Goal: Find specific fact: Find specific fact

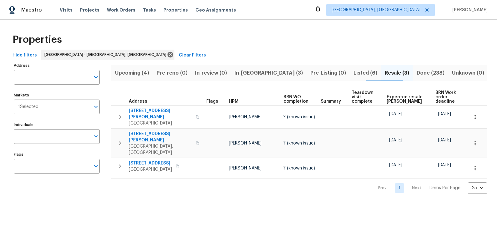
click at [135, 72] on span "Upcoming (4)" at bounding box center [132, 73] width 34 height 9
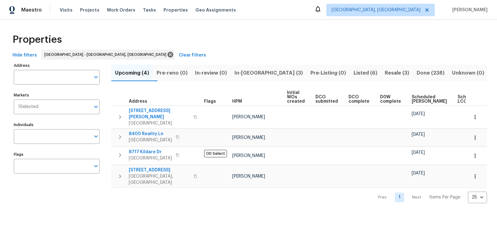
click at [274, 75] on span "In-reno (3)" at bounding box center [268, 73] width 68 height 9
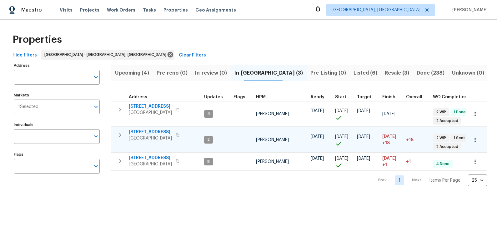
click at [151, 132] on span "1012 Kensington Blvd" at bounding box center [150, 132] width 43 height 6
click at [121, 135] on icon "button" at bounding box center [120, 135] width 2 height 4
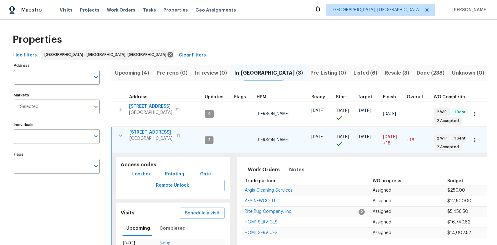
click at [145, 173] on span "Lockbox" at bounding box center [141, 175] width 19 height 8
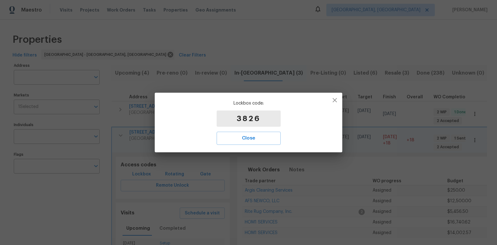
click at [253, 119] on p "3826" at bounding box center [248, 119] width 64 height 16
copy p "3826"
click at [238, 140] on span "Close" at bounding box center [248, 138] width 50 height 8
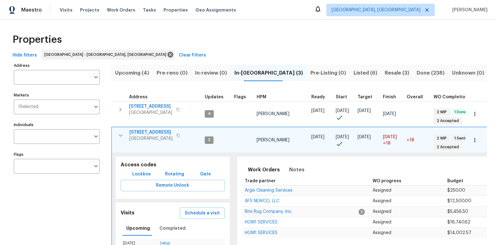
click at [387, 76] on span "Resale (3)" at bounding box center [397, 73] width 24 height 9
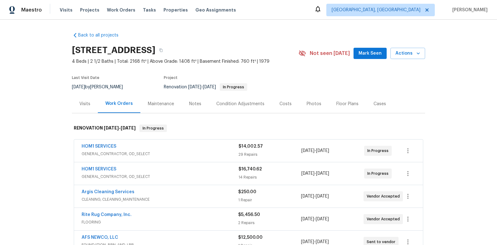
click at [204, 104] on div "Notes" at bounding box center [194, 104] width 27 height 18
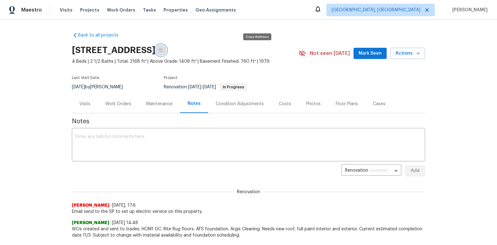
click at [162, 51] on icon "button" at bounding box center [160, 50] width 3 height 3
click at [125, 104] on div "Work Orders" at bounding box center [118, 104] width 26 height 6
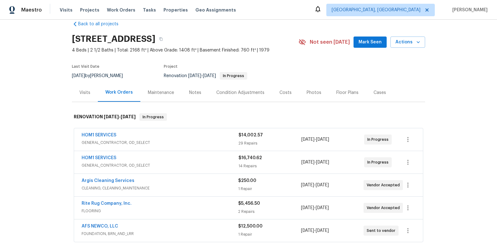
scroll to position [11, 0]
click at [190, 137] on div "HOM1 SERVICES" at bounding box center [160, 135] width 157 height 7
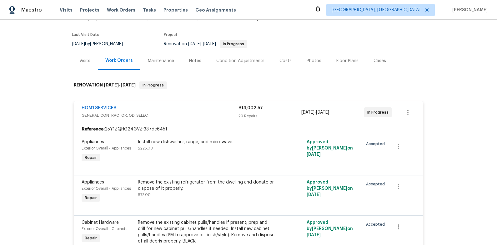
scroll to position [45, 0]
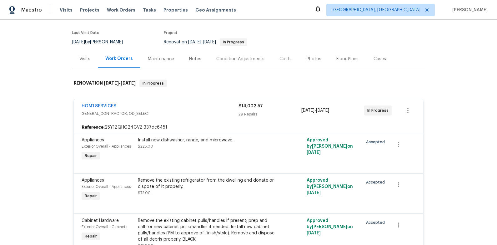
click at [194, 107] on div "HOM1 SERVICES" at bounding box center [160, 106] width 157 height 7
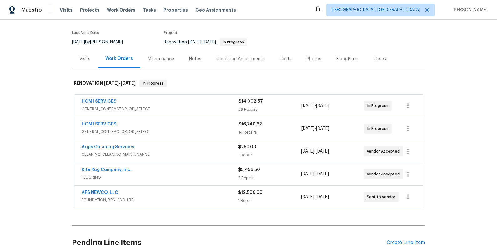
click at [201, 126] on div "HOM1 SERVICES" at bounding box center [160, 124] width 157 height 7
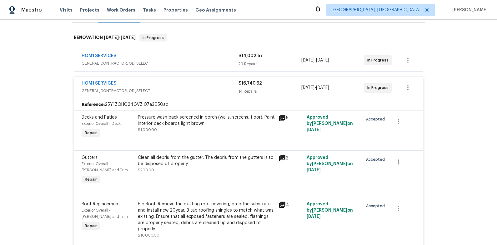
scroll to position [92, 0]
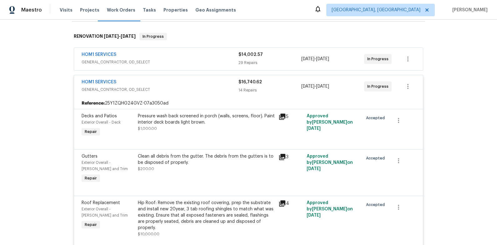
click at [202, 91] on span "GENERAL_CONTRACTOR, OD_SELECT" at bounding box center [160, 90] width 157 height 6
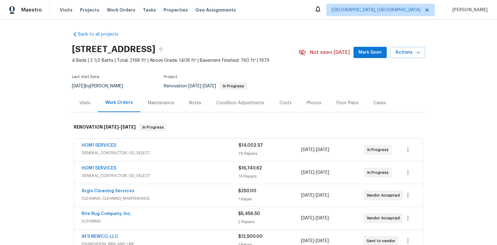
scroll to position [0, 0]
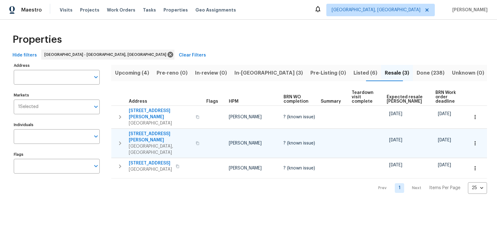
click at [164, 131] on span "[STREET_ADDRESS][PERSON_NAME]" at bounding box center [160, 137] width 63 height 12
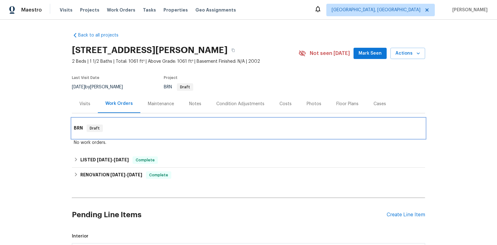
click at [91, 126] on span "Draft" at bounding box center [94, 128] width 15 height 6
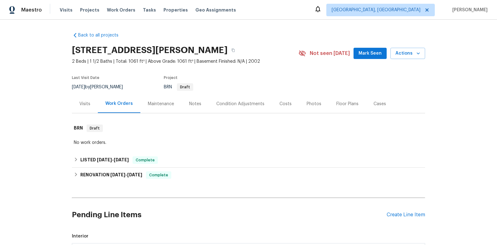
click at [94, 139] on div "No work orders." at bounding box center [248, 142] width 353 height 9
click at [93, 145] on div "No work orders." at bounding box center [248, 143] width 349 height 6
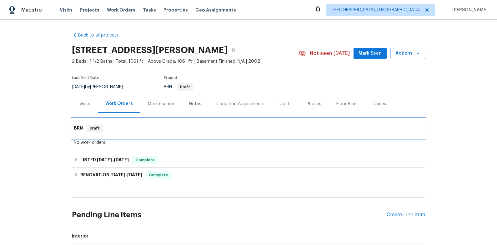
click at [80, 127] on h6 "BRN" at bounding box center [78, 128] width 9 height 7
